Goal: Information Seeking & Learning: Learn about a topic

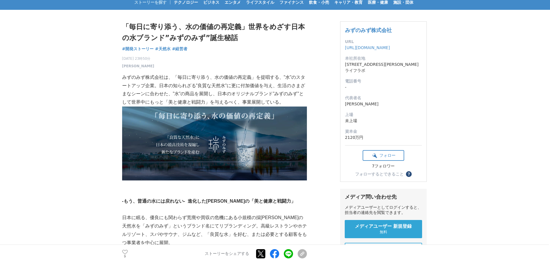
scroll to position [27, 0]
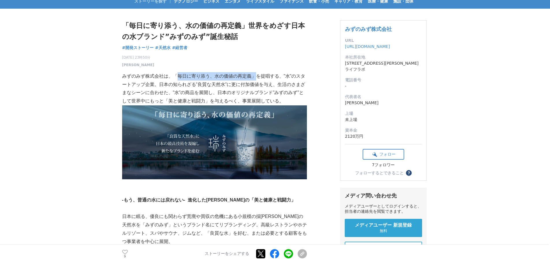
drag, startPoint x: 174, startPoint y: 77, endPoint x: 252, endPoint y: 72, distance: 77.6
click at [252, 72] on p "みずのみず株式会社は、「毎日に寄り添う、水の価値の再定義」を提唱する、”水”のスタートアップ企業。日本の知られざる”良質な天然水”に更に付加価値を与え、生活の…" at bounding box center [214, 88] width 185 height 33
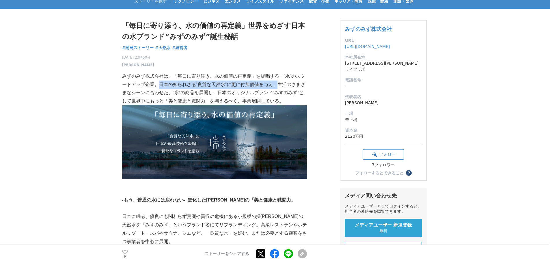
drag, startPoint x: 161, startPoint y: 85, endPoint x: 280, endPoint y: 85, distance: 119.2
click at [280, 85] on p "みずのみず株式会社は、「毎日に寄り添う、水の価値の再定義」を提唱する、”水”のスタートアップ企業。日本の知られざる”良質な天然水”に更に付加価値を与え、生活の…" at bounding box center [214, 88] width 185 height 33
drag, startPoint x: 280, startPoint y: 85, endPoint x: 218, endPoint y: 96, distance: 63.5
click at [218, 96] on p "みずのみず株式会社は、「毎日に寄り添う、水の価値の再定義」を提唱する、”水”のスタートアップ企業。日本の知られざる”良質な天然水”に更に付加価値を与え、生活の…" at bounding box center [214, 88] width 185 height 33
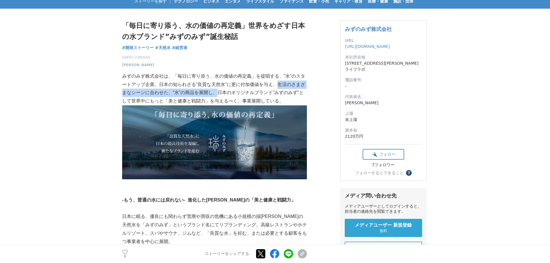
click at [218, 96] on p "みずのみず株式会社は、「毎日に寄り添う、水の価値の再定義」を提唱する、”水”のスタートアップ企業。日本の知られざる”良質な天然水”に更に付加価値を与え、生活の…" at bounding box center [214, 88] width 185 height 33
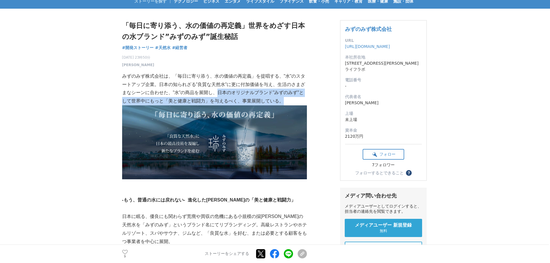
drag, startPoint x: 221, startPoint y: 96, endPoint x: 297, endPoint y: 100, distance: 75.5
click at [297, 100] on p "みずのみず株式会社は、「毎日に寄り添う、水の価値の再定義」を提唱する、”水”のスタートアップ企業。日本の知られざる”良質な天然水”に更に付加価値を与え、生活の…" at bounding box center [214, 88] width 185 height 33
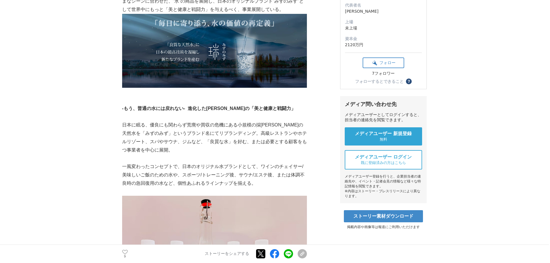
scroll to position [119, 0]
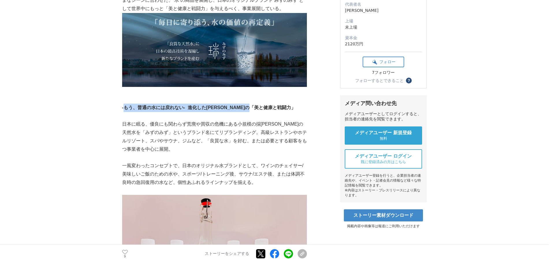
drag, startPoint x: 123, startPoint y: 108, endPoint x: 270, endPoint y: 104, distance: 146.7
click at [270, 105] on strong "-もう、普通の水には戻れない- 進化した[PERSON_NAME]の「美と健康と戦闘力」" at bounding box center [209, 107] width 174 height 5
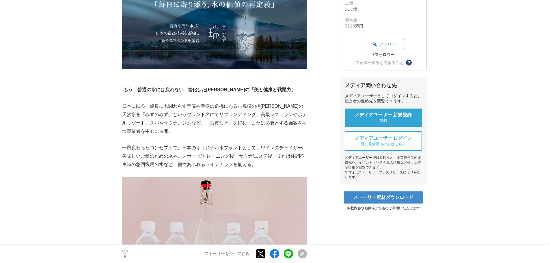
scroll to position [137, 0]
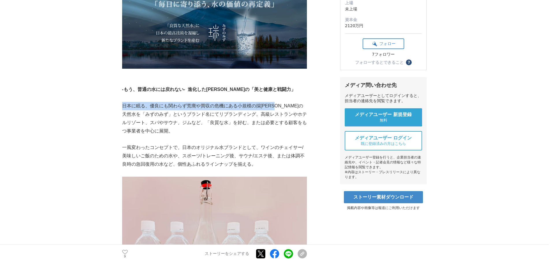
drag, startPoint x: 124, startPoint y: 105, endPoint x: 282, endPoint y: 103, distance: 158.0
click at [282, 103] on p "日本に眠る、優良にも関わらず荒廃や買収の危機にある小規模の採[PERSON_NAME]の天然水を「みずのみず」というブランド名にてリブランディング。高級レスト…" at bounding box center [214, 118] width 185 height 33
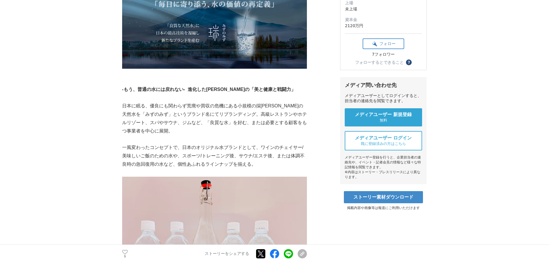
click at [151, 114] on p "日本に眠る、優良にも関わらず荒廃や買収の危機にある小規模の採[PERSON_NAME]の天然水を「みずのみず」というブランド名にてリブランディング。高級レスト…" at bounding box center [214, 118] width 185 height 33
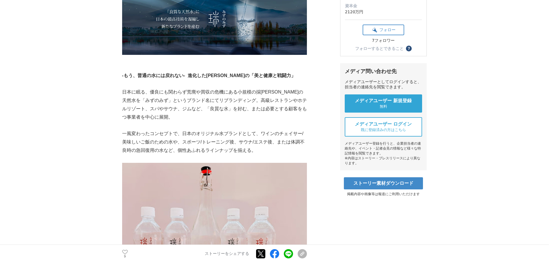
scroll to position [152, 0]
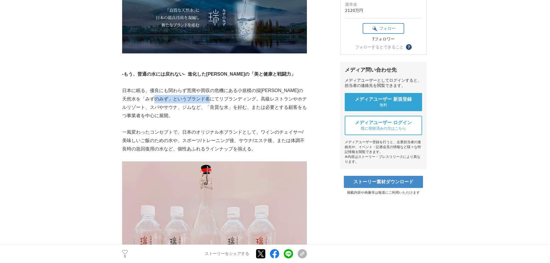
drag, startPoint x: 172, startPoint y: 101, endPoint x: 229, endPoint y: 99, distance: 56.9
click at [229, 99] on p "日本に眠る、優良にも関わらず荒廃や買収の危機にある小規模の採[PERSON_NAME]の天然水を「みずのみず」というブランド名にてリブランディング。高級レスト…" at bounding box center [214, 103] width 185 height 33
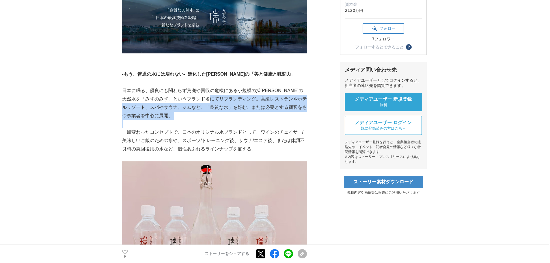
drag, startPoint x: 229, startPoint y: 99, endPoint x: 183, endPoint y: 117, distance: 49.4
click at [183, 117] on p "日本に眠る、優良にも関わらず荒廃や買収の危機にある小規模の採[PERSON_NAME]の天然水を「みずのみず」というブランド名にてリブランディング。高級レスト…" at bounding box center [214, 103] width 185 height 33
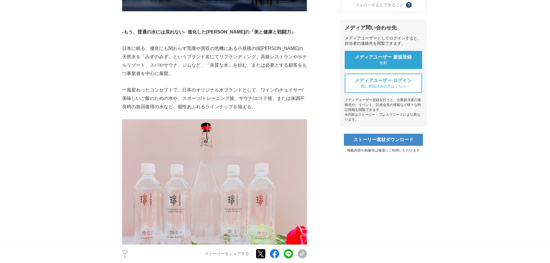
scroll to position [195, 0]
drag, startPoint x: 124, startPoint y: 90, endPoint x: 183, endPoint y: 90, distance: 58.6
click at [183, 90] on p "一風変わったコンセプトで、日本のオリジナル水ブランドとして、ワインのチェイサー/美味しいご飯のための水や、スポーツ/トレーニング後、サウナ/エステ後、または体…" at bounding box center [214, 98] width 185 height 25
drag, startPoint x: 183, startPoint y: 90, endPoint x: 259, endPoint y: 90, distance: 76.2
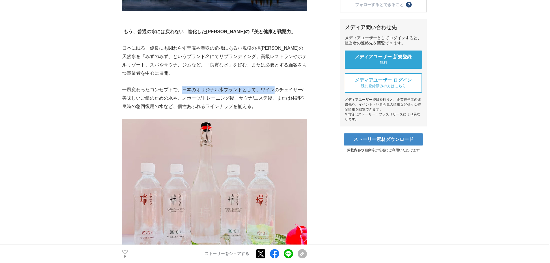
click at [259, 90] on p "一風変わったコンセプトで、日本のオリジナル水ブランドとして、ワインのチェイサー/美味しいご飯のための水や、スポーツ/トレーニング後、サウナ/エステ後、または体…" at bounding box center [214, 98] width 185 height 25
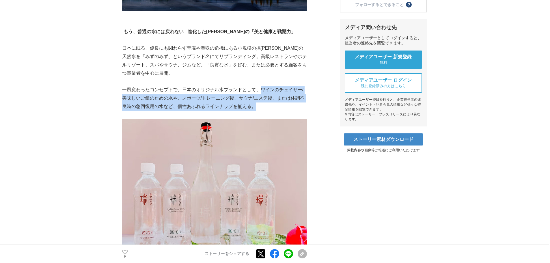
drag, startPoint x: 259, startPoint y: 90, endPoint x: 253, endPoint y: 108, distance: 19.4
click at [253, 108] on p "一風変わったコンセプトで、日本のオリジナル水ブランドとして、ワインのチェイサー/美味しいご飯のための水や、スポーツ/トレーニング後、サウナ/エステ後、または体…" at bounding box center [214, 98] width 185 height 25
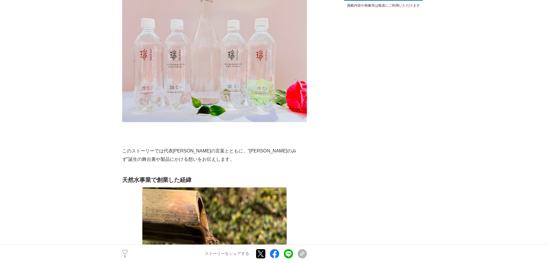
scroll to position [396, 0]
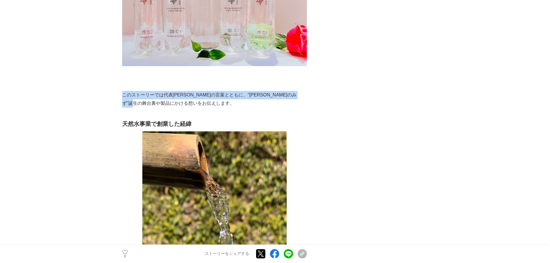
drag, startPoint x: 124, startPoint y: 94, endPoint x: 201, endPoint y: 101, distance: 77.4
click at [201, 101] on p "このストーリーでは代表[PERSON_NAME]の言葉とともに、”[PERSON_NAME]のみず”誕生の舞台裏や製品にかける想いをお伝えします。" at bounding box center [214, 99] width 185 height 17
drag, startPoint x: 191, startPoint y: 96, endPoint x: 265, endPoint y: 103, distance: 75.1
click at [265, 103] on p "このストーリーでは代表[PERSON_NAME]の言葉とともに、”[PERSON_NAME]のみず”誕生の舞台裏や製品にかける想いをお伝えします。" at bounding box center [214, 99] width 185 height 17
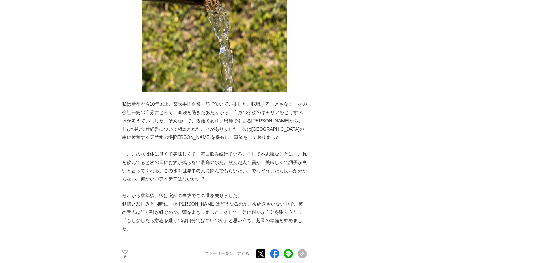
scroll to position [598, 0]
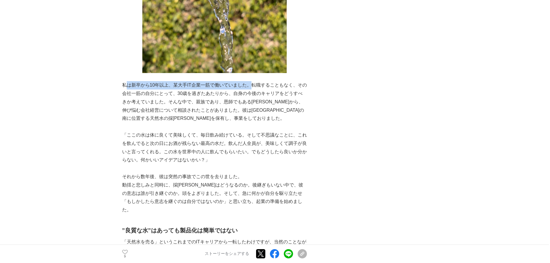
drag, startPoint x: 126, startPoint y: 88, endPoint x: 251, endPoint y: 83, distance: 126.0
click at [251, 83] on p "私は新卒から10年以上、某大手IT企業一筋で働いていました。転職することもなく、その会社一筋の自分にとって、30歳を過ぎたあたりから、自身の今後のキャリアをど…" at bounding box center [214, 102] width 185 height 42
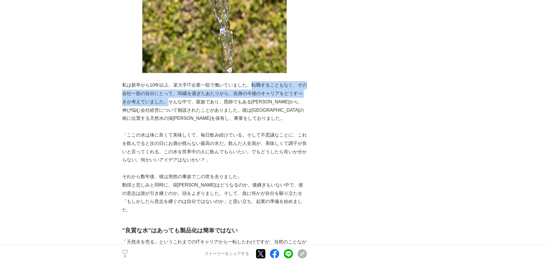
drag, startPoint x: 251, startPoint y: 83, endPoint x: 168, endPoint y: 100, distance: 84.9
click at [168, 100] on p "私は新卒から10年以上、某大手IT企業一筋で働いていました。転職することもなく、その会社一筋の自分にとって、30歳を過ぎたあたりから、自身の今後のキャリアをど…" at bounding box center [214, 102] width 185 height 42
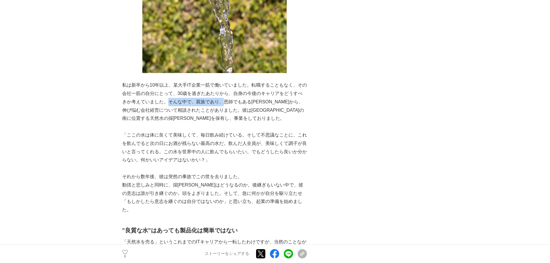
drag, startPoint x: 168, startPoint y: 100, endPoint x: 220, endPoint y: 103, distance: 51.7
click at [220, 103] on p "私は新卒から10年以上、某大手IT企業一筋で働いていました。転職することもなく、その会社一筋の自分にとって、30歳を過ぎたあたりから、自身の今後のキャリアをど…" at bounding box center [214, 102] width 185 height 42
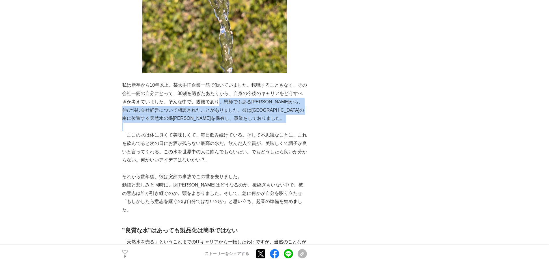
drag, startPoint x: 220, startPoint y: 103, endPoint x: 207, endPoint y: 115, distance: 18.4
click at [207, 115] on p "私は新卒から10年以上、某大手IT企業一筋で働いていました。転職することもなく、その会社一筋の自分にとって、30歳を過ぎたあたりから、自身の今後のキャリアをど…" at bounding box center [214, 102] width 185 height 42
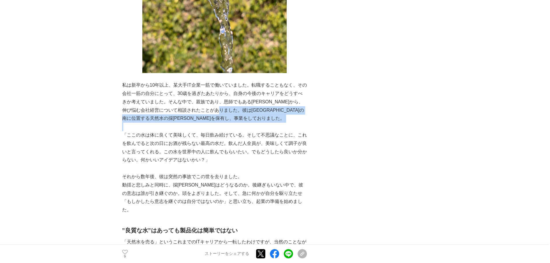
drag, startPoint x: 236, startPoint y: 113, endPoint x: 274, endPoint y: 124, distance: 39.3
click at [274, 124] on p at bounding box center [214, 127] width 185 height 8
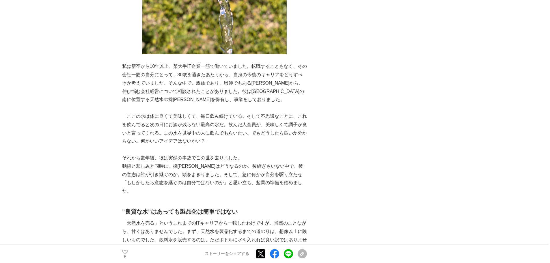
scroll to position [617, 0]
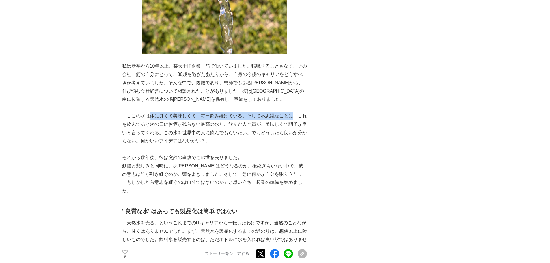
drag, startPoint x: 150, startPoint y: 114, endPoint x: 292, endPoint y: 117, distance: 142.7
click at [292, 117] on p "「ここの水は体に良くて美味しくて、毎日飲み続けている。そして不思議なことに、これを飲んでると次の日にお酒が残らない最高の水だ。飲んだ人全員が、美味しくて調子が…" at bounding box center [214, 128] width 185 height 33
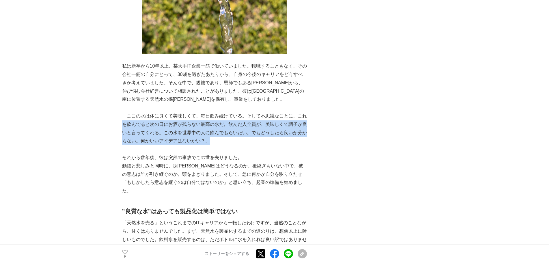
drag, startPoint x: 122, startPoint y: 126, endPoint x: 223, endPoint y: 141, distance: 102.5
click at [223, 141] on p "「ここの水は体に良くて美味しくて、毎日飲み続けている。そして不思議なことに、これを飲んでると次の日にお酒が残らない最高の水だ。飲んだ人全員が、美味しくて調子が…" at bounding box center [214, 128] width 185 height 33
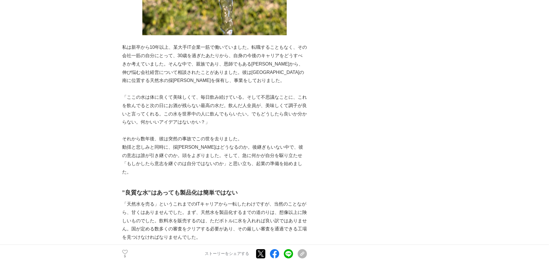
scroll to position [636, 0]
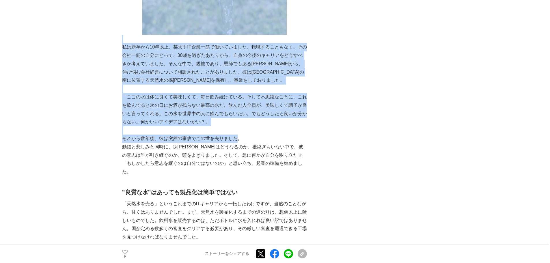
drag, startPoint x: 121, startPoint y: 139, endPoint x: 239, endPoint y: 136, distance: 118.4
click at [239, 136] on p "それから数年後、彼は突然の事故でこの世を去りました。" at bounding box center [214, 139] width 185 height 8
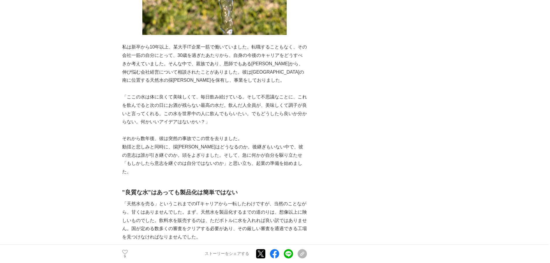
scroll to position [646, 0]
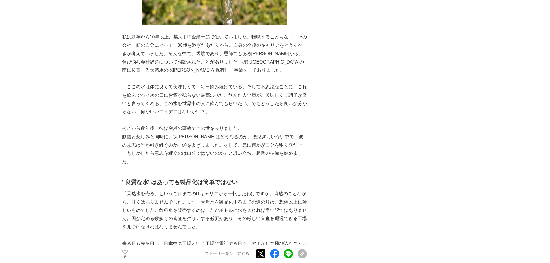
click at [150, 137] on p "動揺と悲しみと同時に、採[PERSON_NAME]はどうなるのか。後継ぎもいない中で、彼の意志は誰が引き継ぐのか。頭をよぎりました。そして、急に何かが自分を駆…" at bounding box center [214, 149] width 185 height 33
drag, startPoint x: 123, startPoint y: 138, endPoint x: 175, endPoint y: 135, distance: 52.1
click at [175, 135] on p "動揺と悲しみと同時に、採[PERSON_NAME]はどうなるのか。後継ぎもいない中で、彼の意志は誰が引き継ぐのか。頭をよぎりました。そして、急に何かが自分を駆…" at bounding box center [214, 149] width 185 height 33
drag, startPoint x: 175, startPoint y: 135, endPoint x: 220, endPoint y: 135, distance: 45.0
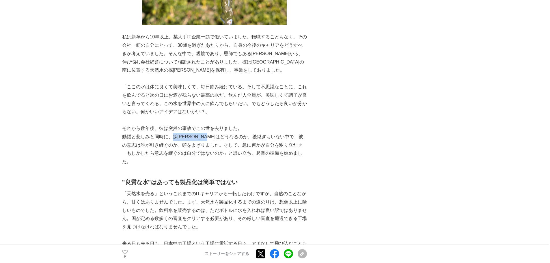
click at [220, 135] on p "動揺と悲しみと同時に、採[PERSON_NAME]はどうなるのか。後継ぎもいない中で、彼の意志は誰が引き継ぐのか。頭をよぎりました。そして、急に何かが自分を駆…" at bounding box center [214, 149] width 185 height 33
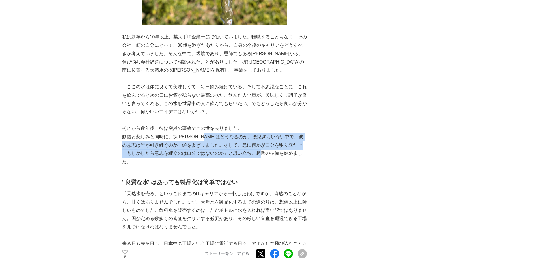
drag, startPoint x: 220, startPoint y: 135, endPoint x: 269, endPoint y: 152, distance: 51.6
click at [269, 152] on p "動揺と悲しみと同時に、採[PERSON_NAME]はどうなるのか。後継ぎもいない中で、彼の意志は誰が引き継ぐのか。頭をよぎりました。そして、急に何かが自分を駆…" at bounding box center [214, 149] width 185 height 33
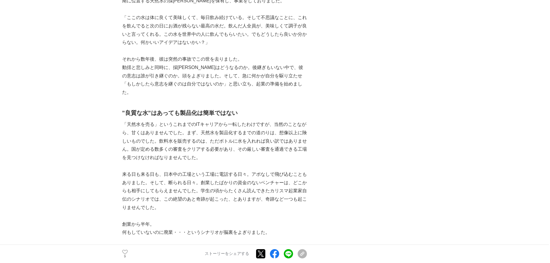
scroll to position [716, 0]
drag, startPoint x: 123, startPoint y: 109, endPoint x: 254, endPoint y: 108, distance: 131.4
click at [254, 108] on h2 "”良質な水”はあっても製品化は簡単ではない" at bounding box center [214, 112] width 185 height 9
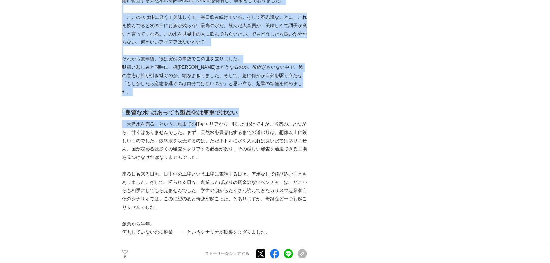
drag, startPoint x: 116, startPoint y: 114, endPoint x: 195, endPoint y: 113, distance: 78.5
click at [196, 120] on p "「天然水を売る」というこれまでのITキャリアから一転したわけですが、当然のことながら、甘くはありませんでした。まず、天然水を製品化するまでの道のりは、想像以上…" at bounding box center [214, 141] width 185 height 42
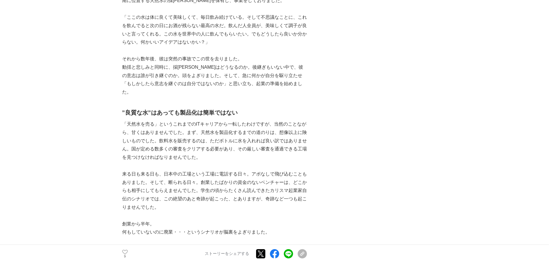
click at [196, 120] on p "「天然水を売る」というこれまでのITキャリアから一転したわけですが、当然のことながら、甘くはありませんでした。まず、天然水を製品化するまでの道のりは、想像以上…" at bounding box center [214, 141] width 185 height 42
drag, startPoint x: 275, startPoint y: 116, endPoint x: 221, endPoint y: 124, distance: 54.0
click at [221, 124] on p "「天然水を売る」というこれまでのITキャリアから一転したわけですが、当然のことながら、甘くはありませんでした。まず、天然水を製品化するまでの道のりは、想像以上…" at bounding box center [214, 141] width 185 height 42
drag, startPoint x: 185, startPoint y: 126, endPoint x: 279, endPoint y: 124, distance: 94.7
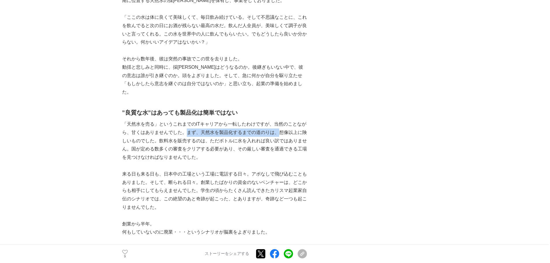
click at [279, 124] on p "「天然水を売る」というこれまでのITキャリアから一転したわけですが、当然のことながら、甘くはありませんでした。まず、天然水を製品化するまでの道のりは、想像以上…" at bounding box center [214, 141] width 185 height 42
drag, startPoint x: 159, startPoint y: 134, endPoint x: 208, endPoint y: 132, distance: 48.9
click at [208, 132] on p "「天然水を売る」というこれまでのITキャリアから一転したわけですが、当然のことながら、甘くはありませんでした。まず、天然水を製品化するまでの道のりは、想像以上…" at bounding box center [214, 141] width 185 height 42
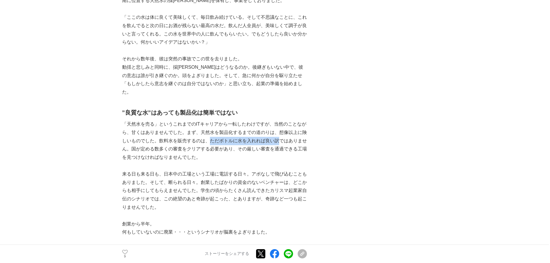
drag, startPoint x: 208, startPoint y: 132, endPoint x: 272, endPoint y: 131, distance: 64.4
click at [272, 131] on p "「天然水を売る」というこれまでのITキャリアから一転したわけですが、当然のことながら、甘くはありませんでした。まず、天然水を製品化するまでの道のりは、想像以上…" at bounding box center [214, 141] width 185 height 42
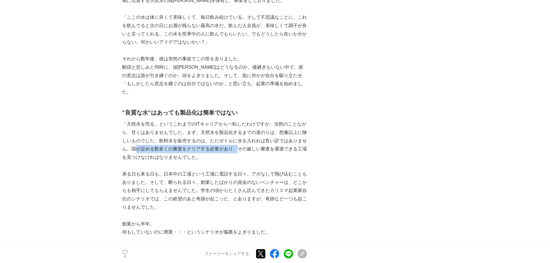
drag, startPoint x: 134, startPoint y: 142, endPoint x: 239, endPoint y: 141, distance: 105.1
click at [239, 141] on p "「天然水を売る」というこれまでのITキャリアから一転したわけですが、当然のことながら、甘くはありませんでした。まず、天然水を製品化するまでの道のりは、想像以上…" at bounding box center [214, 141] width 185 height 42
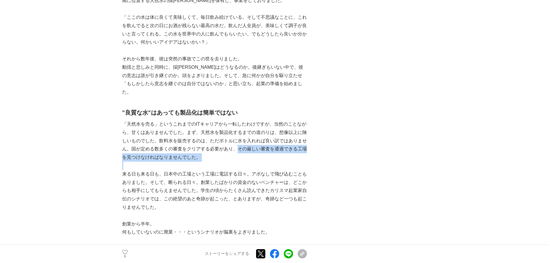
drag, startPoint x: 239, startPoint y: 141, endPoint x: 291, endPoint y: 148, distance: 52.8
click at [291, 148] on p "「天然水を売る」というこれまでのITキャリアから一転したわけですが、当然のことながら、甘くはありませんでした。まず、天然水を製品化するまでの道のりは、想像以上…" at bounding box center [214, 141] width 185 height 42
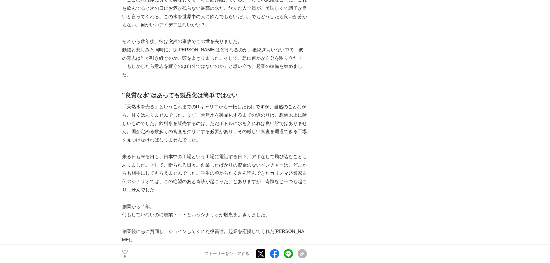
scroll to position [734, 0]
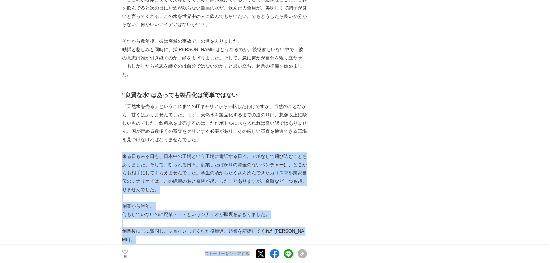
drag, startPoint x: 122, startPoint y: 150, endPoint x: 313, endPoint y: 153, distance: 191.2
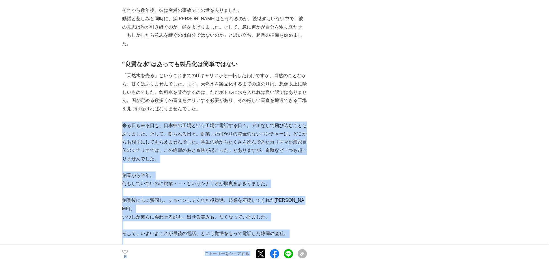
scroll to position [765, 0]
click at [183, 138] on p "来る日も来る日も、日本中の工場という工場に電話する日々。アポなしで飛び込むこともありました。そして、断られる日々。創業したばかりの資金のないベンチャーは、どこ…" at bounding box center [214, 142] width 185 height 42
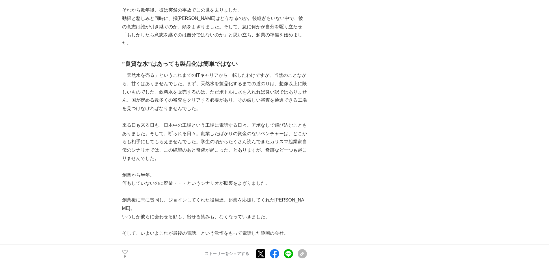
scroll to position [779, 0]
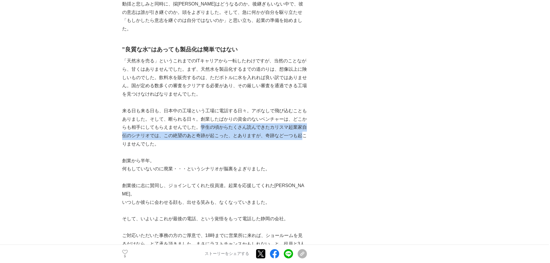
drag, startPoint x: 199, startPoint y: 119, endPoint x: 304, endPoint y: 126, distance: 105.1
click at [304, 126] on p "来る日も来る日も、日本中の工場という工場に電話する日々。アポなしで飛び込むこともありました。そして、断られる日々。創業したばかりの資金のないベンチャーは、どこ…" at bounding box center [214, 128] width 185 height 42
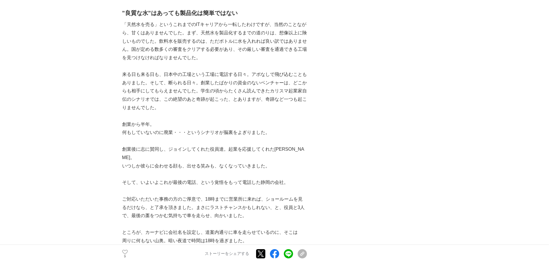
scroll to position [816, 0]
drag, startPoint x: 228, startPoint y: 138, endPoint x: 306, endPoint y: 138, distance: 78.0
click at [306, 145] on p "創業後に志に賛同し、ジョインしてくれた役員達。起業を応援してくれた[PERSON_NAME]。" at bounding box center [214, 153] width 185 height 17
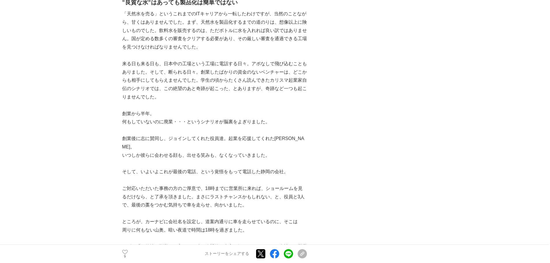
scroll to position [827, 0]
drag, startPoint x: 122, startPoint y: 138, endPoint x: 272, endPoint y: 143, distance: 149.7
click at [272, 159] on p at bounding box center [214, 163] width 185 height 8
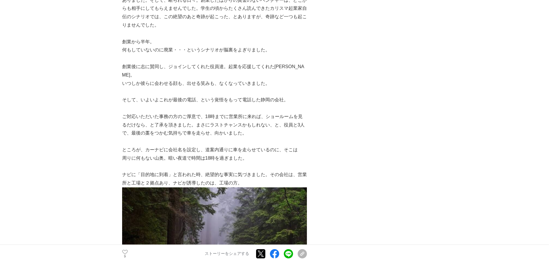
scroll to position [899, 0]
drag, startPoint x: 122, startPoint y: 101, endPoint x: 203, endPoint y: 98, distance: 80.6
click at [203, 112] on p "ご対応いただいた事務の方のご厚意で、18時までに営業所に来れば、ショールームを見るだけなら、と了承を頂きました。まさにラストチャンスかもしれない、と、役員と3…" at bounding box center [214, 124] width 185 height 25
click at [264, 112] on p "ご対応いただいた事務の方のご厚意で、18時までに営業所に来れば、ショールームを見るだけなら、と了承を頂きました。まさにラストチャンスかもしれない、と、役員と3…" at bounding box center [214, 124] width 185 height 25
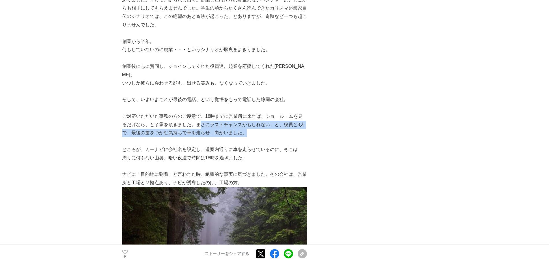
drag, startPoint x: 200, startPoint y: 109, endPoint x: 266, endPoint y: 118, distance: 66.4
click at [266, 118] on p "ご対応いただいた事務の方のご厚意で、18時までに営業所に来れば、ショールームを見るだけなら、と了承を頂きました。まさにラストチャンスかもしれない、と、役員と3…" at bounding box center [214, 124] width 185 height 25
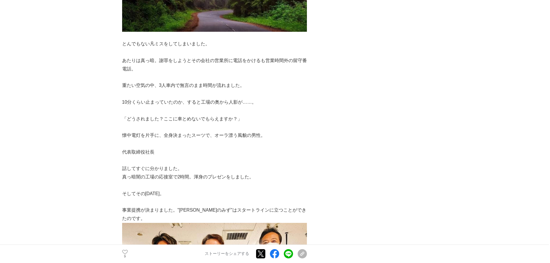
scroll to position [1177, 0]
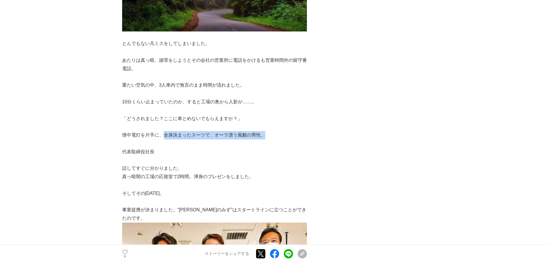
drag, startPoint x: 165, startPoint y: 120, endPoint x: 264, endPoint y: 118, distance: 99.4
click at [264, 131] on p "懐中電灯を片手に、全身決まったスーツで、オーラ漂う風貌の男性。" at bounding box center [214, 135] width 185 height 8
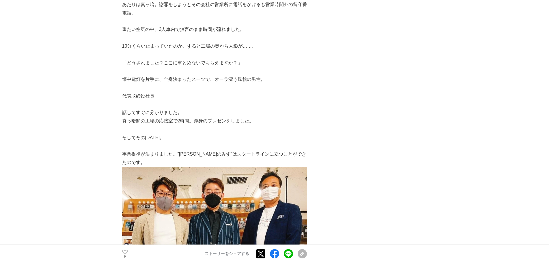
scroll to position [1246, 0]
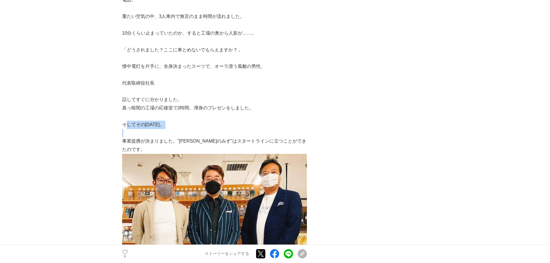
drag, startPoint x: 125, startPoint y: 108, endPoint x: 147, endPoint y: 119, distance: 24.5
click at [147, 129] on p at bounding box center [214, 133] width 185 height 8
click at [298, 137] on p "事業提携が決まりました。”[PERSON_NAME]のみず”はスタートラインに立つことができたのです。" at bounding box center [214, 145] width 185 height 17
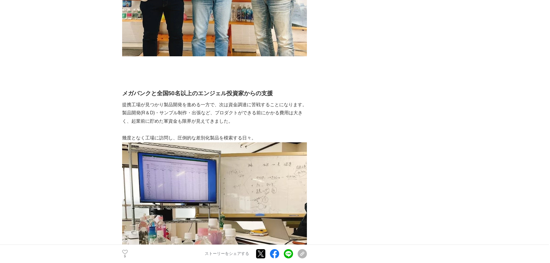
scroll to position [1518, 0]
drag, startPoint x: 157, startPoint y: 68, endPoint x: 278, endPoint y: 69, distance: 121.6
click at [278, 88] on h2 "メガバンクと全国50名以上のエンジェル投資家からの支援" at bounding box center [214, 92] width 185 height 9
drag, startPoint x: 124, startPoint y: 83, endPoint x: 187, endPoint y: 84, distance: 62.7
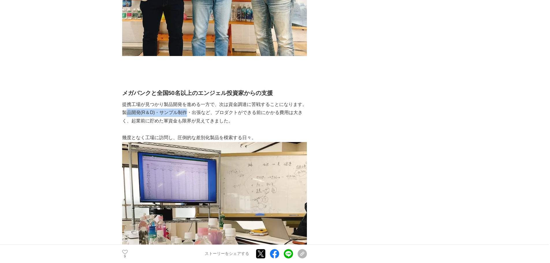
click at [187, 109] on p "製品開発(R＆D)・サンプル制作・出張など、プロダクトができる前にかかる費用は大きく、起業前に貯めた軍資金も限界が見えてきました。" at bounding box center [214, 117] width 185 height 17
click at [218, 100] on p "提携工場が見つかり製品開発を進める一方で、次は資金調達に苦戦することになります。" at bounding box center [214, 104] width 185 height 8
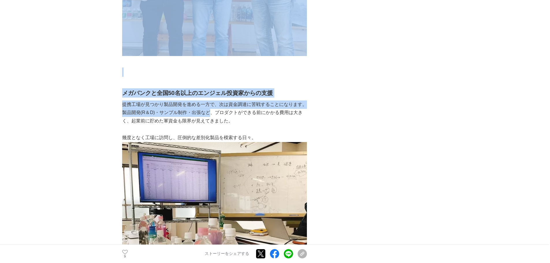
drag, startPoint x: 121, startPoint y: 86, endPoint x: 209, endPoint y: 89, distance: 87.8
click at [209, 109] on p "製品開発(R＆D)・サンプル制作・出張など、プロダクトができる前にかかる費用は大きく、起業前に貯めた軍資金も限界が見えてきました。" at bounding box center [214, 117] width 185 height 17
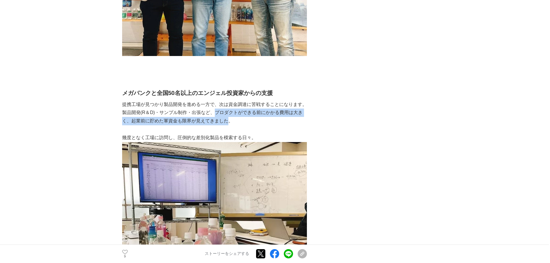
drag, startPoint x: 214, startPoint y: 89, endPoint x: 229, endPoint y: 93, distance: 15.1
click at [229, 109] on p "製品開発(R＆D)・サンプル制作・出張など、プロダクトができる前にかかる費用は大きく、起業前に貯めた軍資金も限界が見えてきました。" at bounding box center [214, 117] width 185 height 17
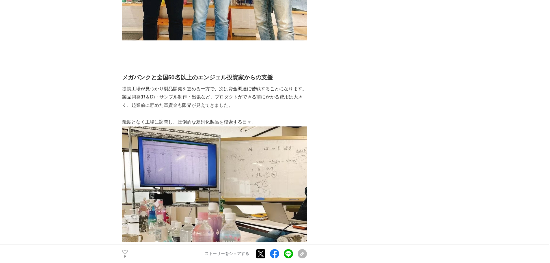
scroll to position [1533, 0]
drag, startPoint x: 122, startPoint y: 95, endPoint x: 257, endPoint y: 92, distance: 134.9
click at [257, 92] on div "みずのみず株式会社は、「毎日に寄り添う、水の価値の再定義」を提唱する、”水”のスタートアップ企業。日本の知られざる”良質な天然水”に更に付加価値を与え、生活の…" at bounding box center [214, 15] width 185 height 2912
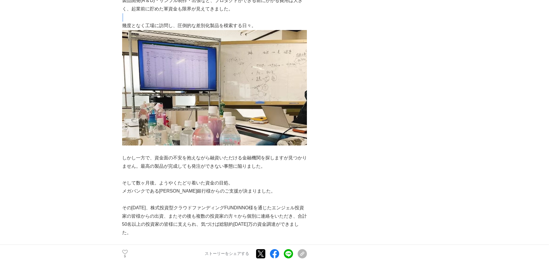
scroll to position [1642, 0]
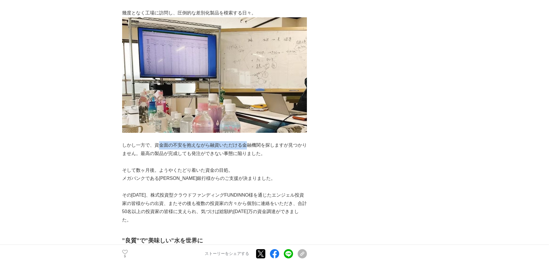
drag, startPoint x: 156, startPoint y: 120, endPoint x: 246, endPoint y: 119, distance: 89.2
click at [246, 141] on p "しかし一方で、資金面の不安を抱えながら融資いただける金融機関を探しますが見つかりません。最高の製品が完成しても発注ができない事態に陥りました。" at bounding box center [214, 149] width 185 height 17
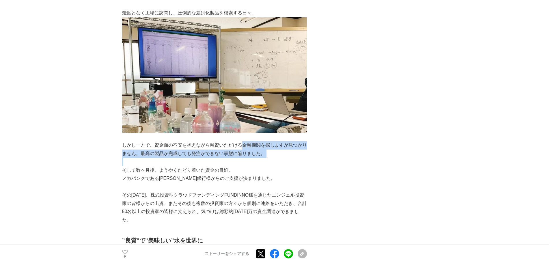
drag, startPoint x: 246, startPoint y: 119, endPoint x: 226, endPoint y: 132, distance: 23.1
click at [226, 141] on p "しかし一方で、資金面の不安を抱えながら融資いただける金融機関を探しますが見つかりません。最高の製品が完成しても発注ができない事態に陥りました。" at bounding box center [214, 149] width 185 height 17
drag, startPoint x: 140, startPoint y: 129, endPoint x: 268, endPoint y: 127, distance: 127.9
click at [268, 141] on p "しかし一方で、資金面の不安を抱えながら融資いただける金融機関を探しますが見つかりません。最高の製品が完成しても発注ができない事態に陥りました。" at bounding box center [214, 149] width 185 height 17
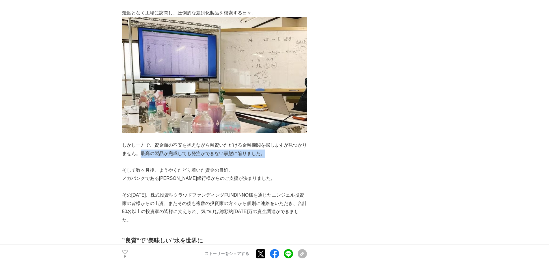
click at [268, 141] on p "しかし一方で、資金面の不安を抱えながら融資いただける金融機関を探しますが見つかりません。最高の製品が完成しても発注ができない事態に陥りました。" at bounding box center [214, 149] width 185 height 17
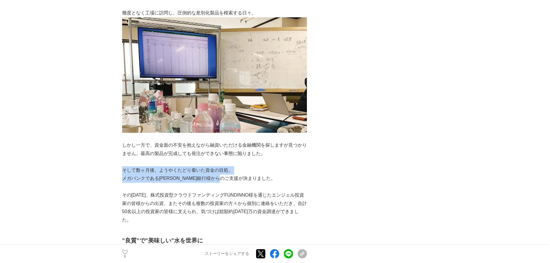
drag, startPoint x: 122, startPoint y: 146, endPoint x: 240, endPoint y: 150, distance: 118.4
click at [194, 174] on p "メガバンクである[PERSON_NAME]銀行様からのご支援が決まりました。" at bounding box center [214, 178] width 185 height 8
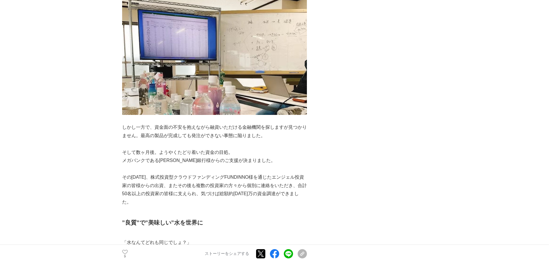
scroll to position [1661, 0]
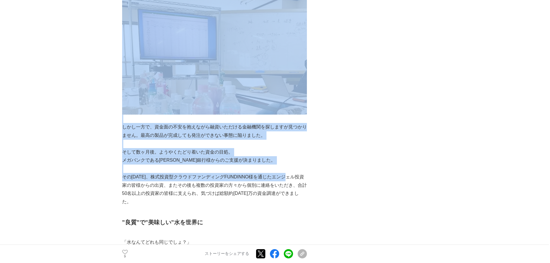
drag, startPoint x: 122, startPoint y: 153, endPoint x: 298, endPoint y: 156, distance: 176.2
click at [298, 173] on p "その[DATE]、株式投資型クラウドファンディングFUNDINNO様を通じたエンジェル投資家の皆様からの出資、またその後も複数の投資家の方々から個別に連絡をい…" at bounding box center [214, 189] width 185 height 33
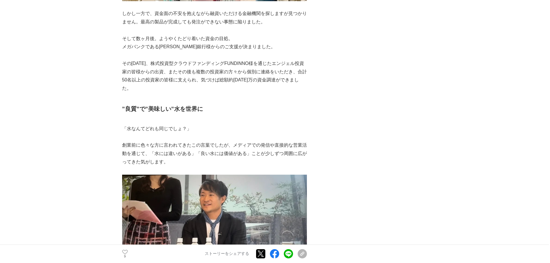
scroll to position [1774, 0]
click at [204, 141] on p "創業前に色々な方に言われてきたこの言葉でしたが、メディアでの発信や直接的な営業活動を通じて、「水には違いがある」「良い水には価値がある」ことが少しずつ周囲に広…" at bounding box center [214, 153] width 185 height 25
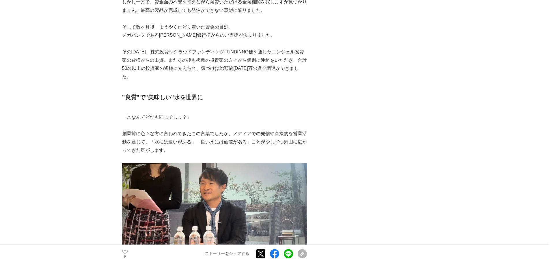
scroll to position [1786, 0]
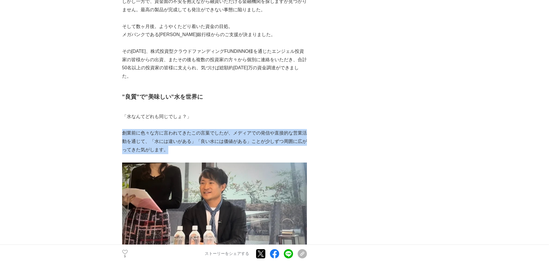
drag, startPoint x: 122, startPoint y: 100, endPoint x: 164, endPoint y: 120, distance: 46.4
click at [164, 129] on p "創業前に色々な方に言われてきたこの言葉でしたが、メディアでの発信や直接的な営業活動を通じて、「水には違いがある」「良い水には価値がある」ことが少しずつ周囲に広…" at bounding box center [214, 141] width 185 height 25
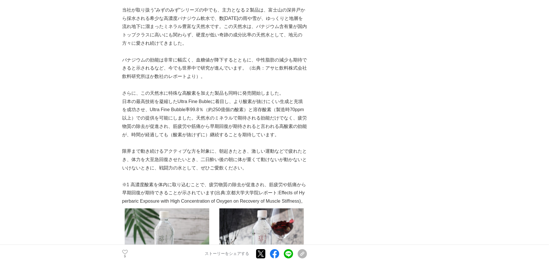
scroll to position [2047, 0]
